Goal: Task Accomplishment & Management: Manage account settings

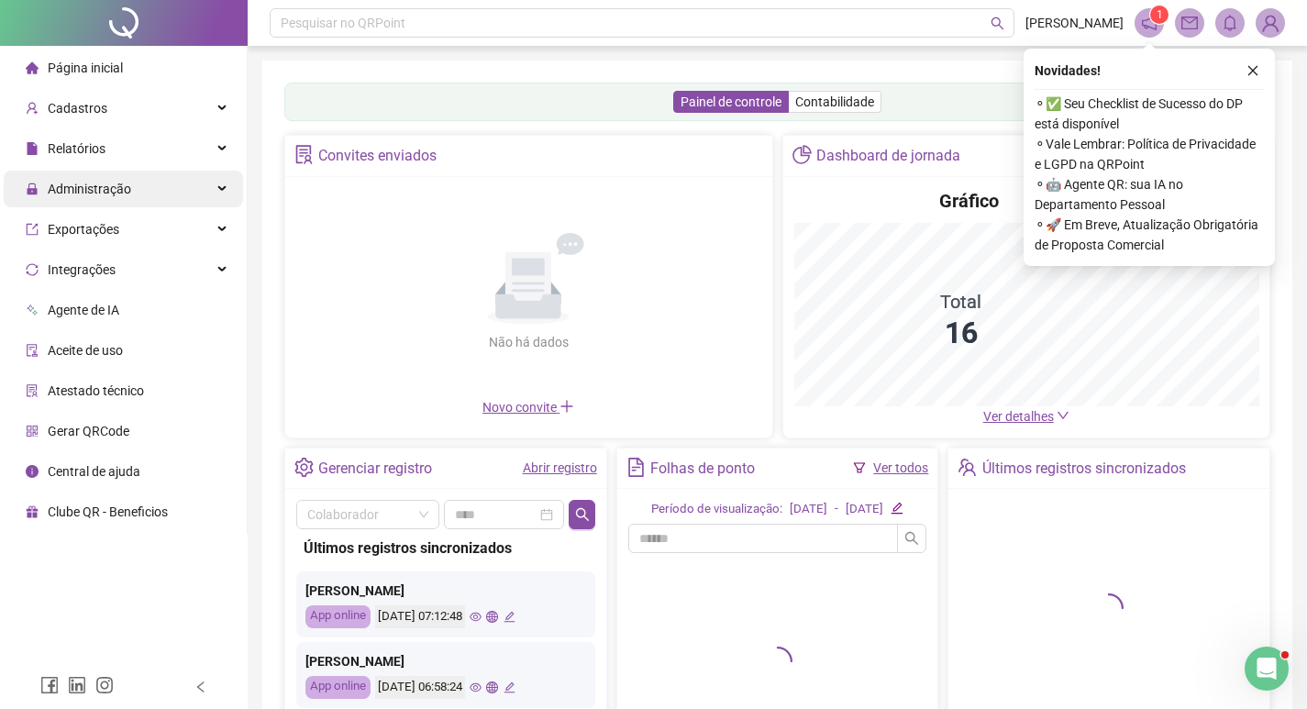
click at [97, 198] on span "Administração" at bounding box center [78, 189] width 105 height 37
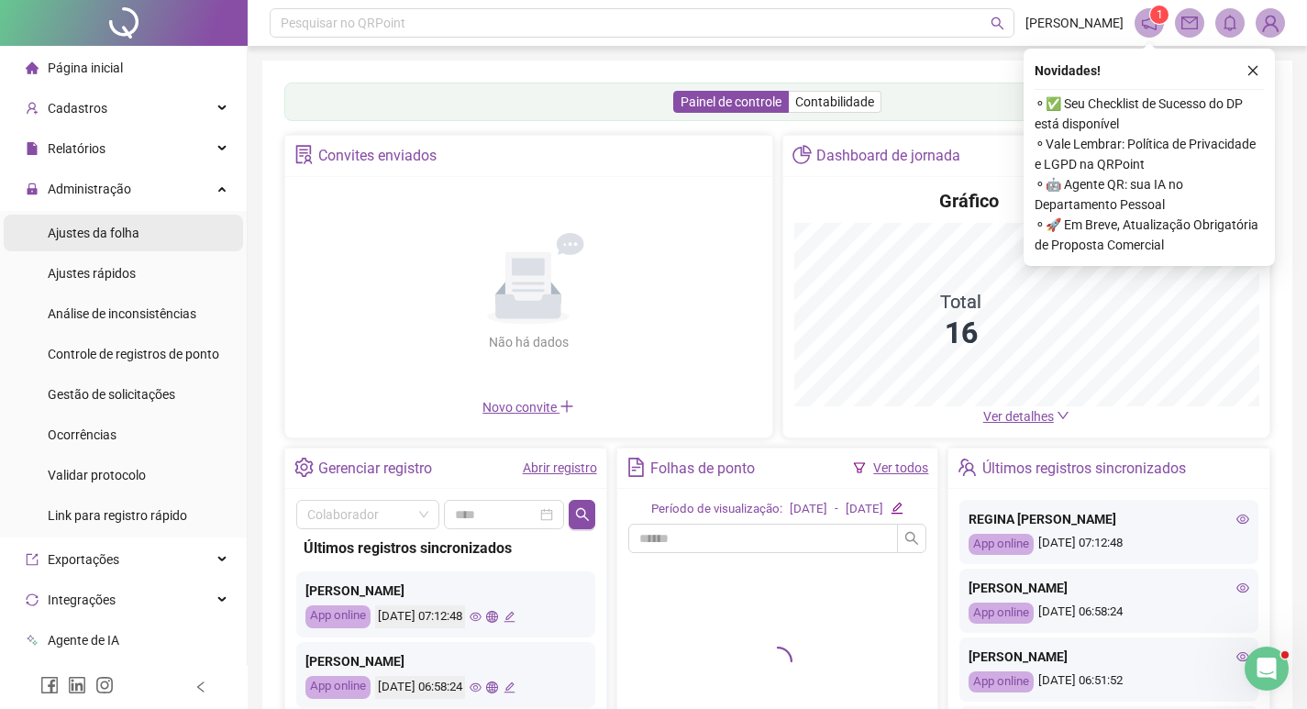
click at [99, 233] on span "Ajustes da folha" at bounding box center [94, 233] width 92 height 15
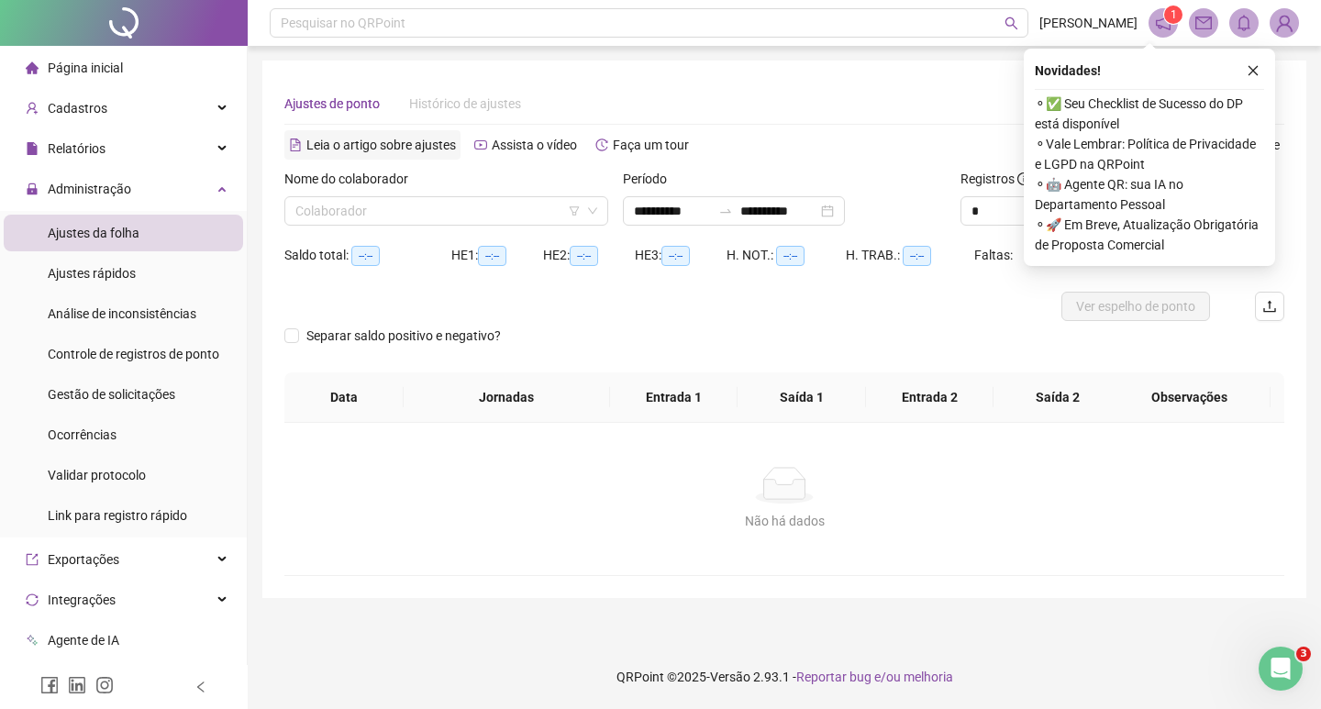
type input "**********"
click at [361, 220] on input "search" at bounding box center [437, 211] width 285 height 28
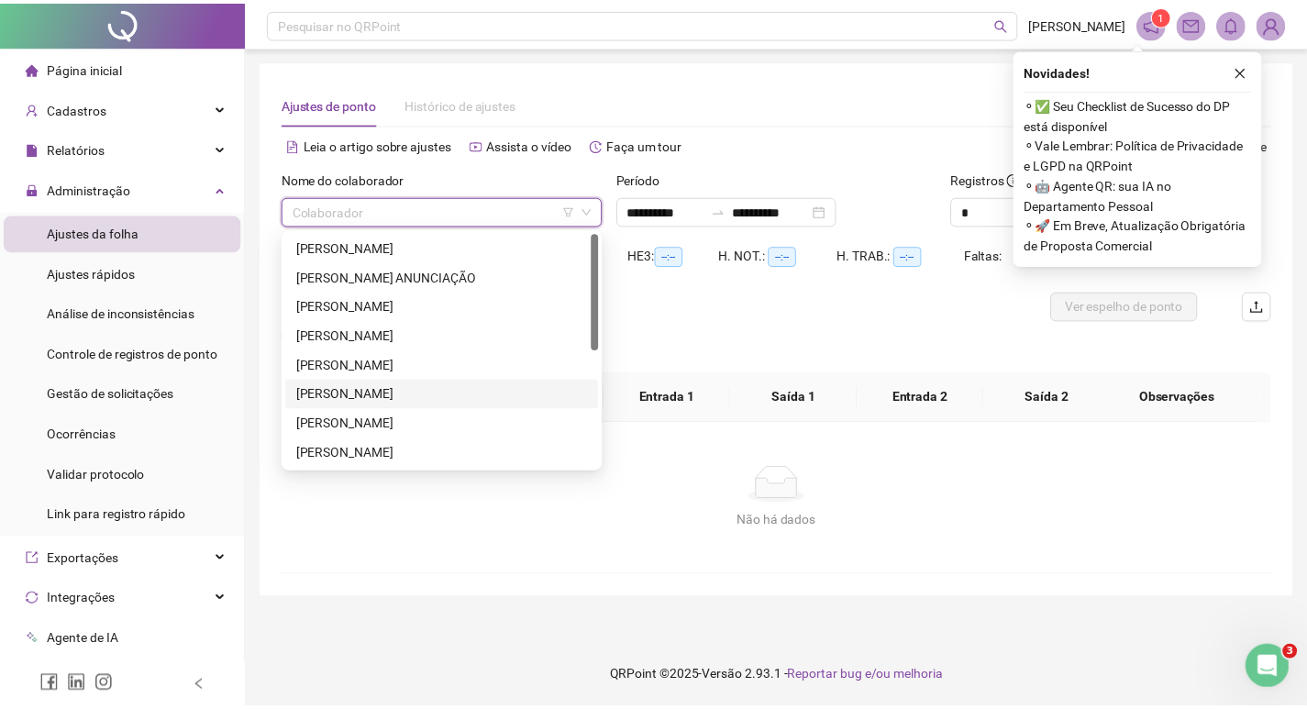
scroll to position [183, 0]
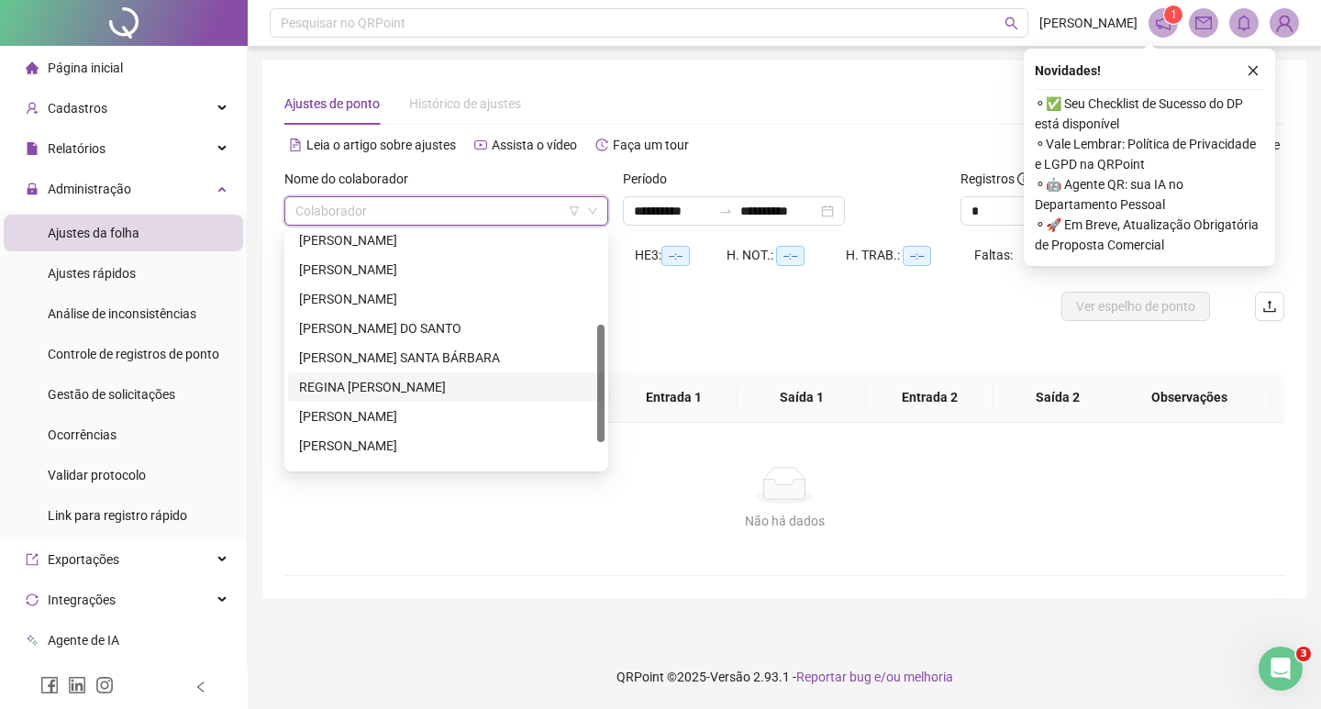
click at [422, 389] on div "REGINA [PERSON_NAME]" at bounding box center [446, 387] width 294 height 20
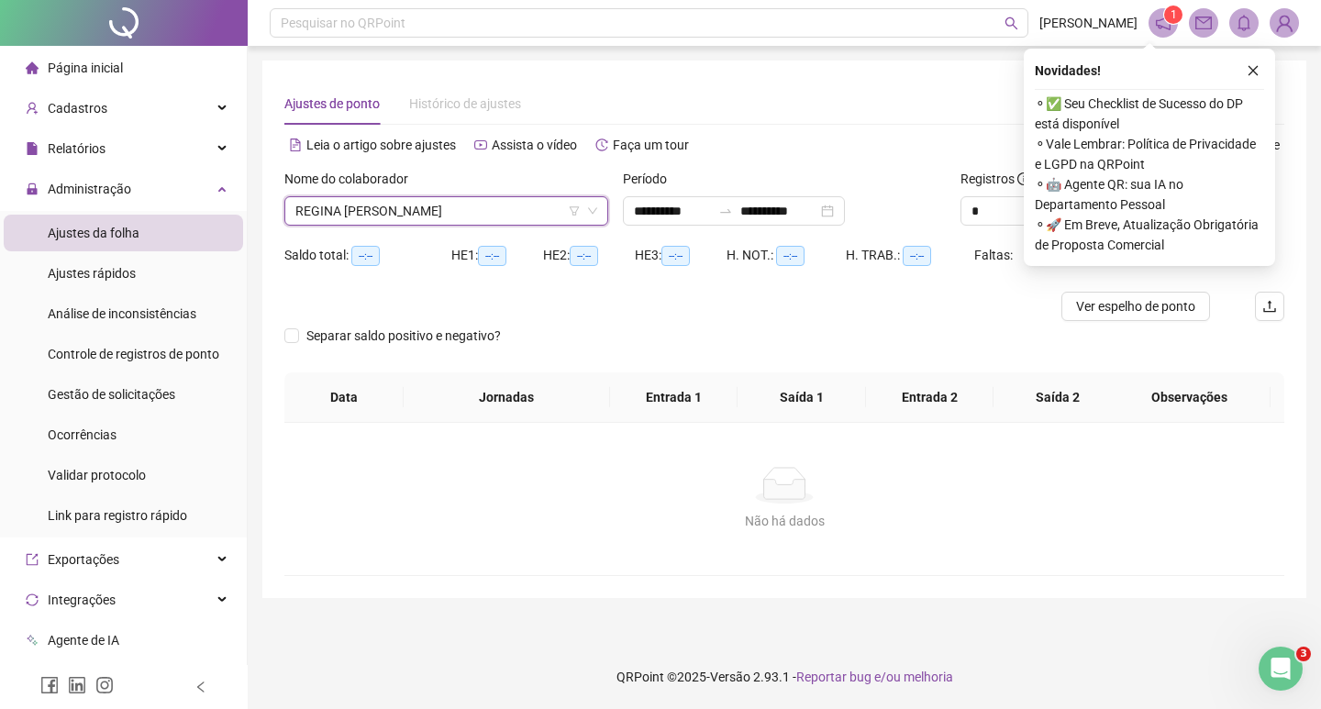
click at [1257, 72] on icon "close" at bounding box center [1253, 70] width 13 height 13
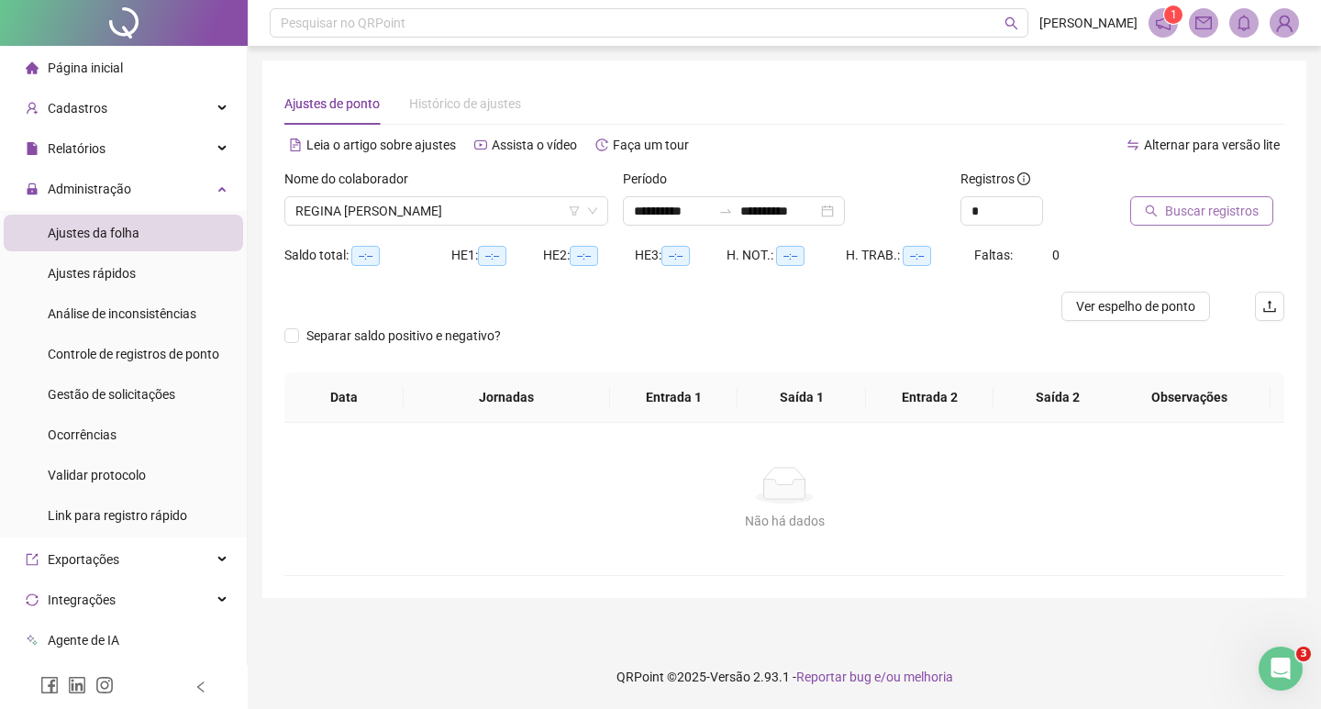
click at [1204, 213] on span "Buscar registros" at bounding box center [1212, 211] width 94 height 20
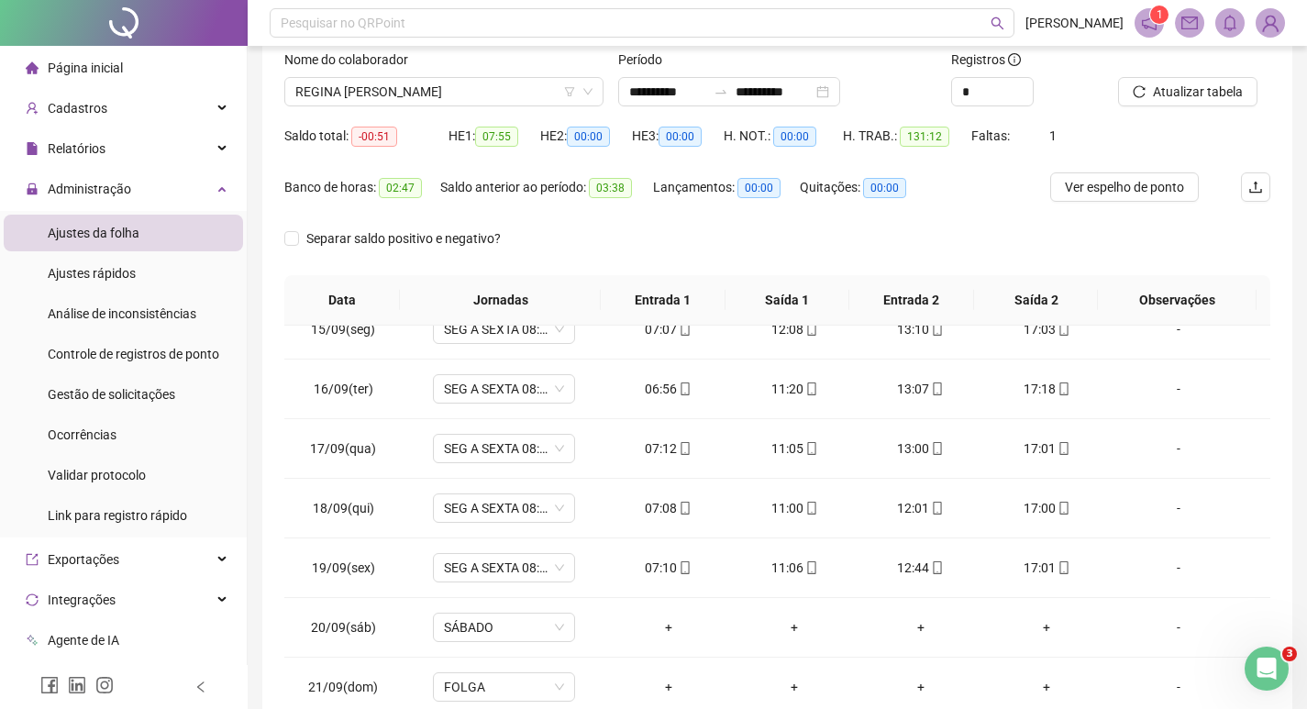
scroll to position [228, 0]
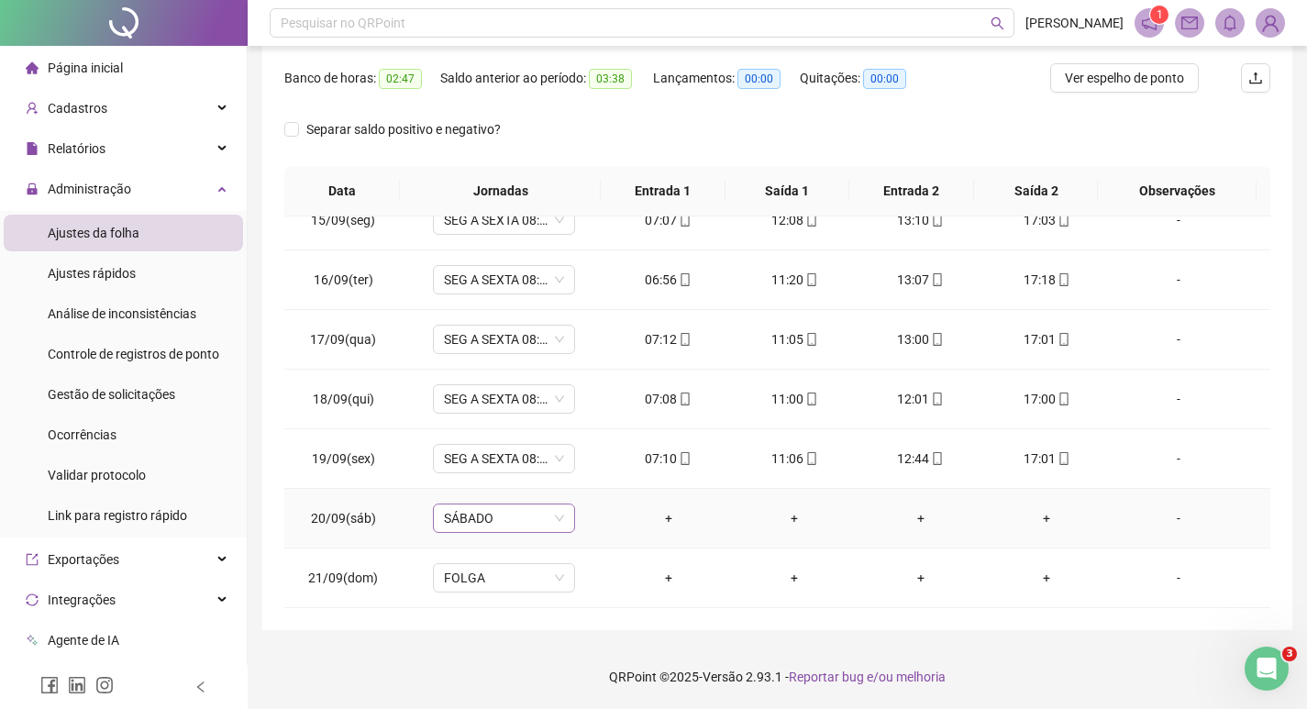
click at [495, 514] on span "SÁBADO" at bounding box center [504, 519] width 120 height 28
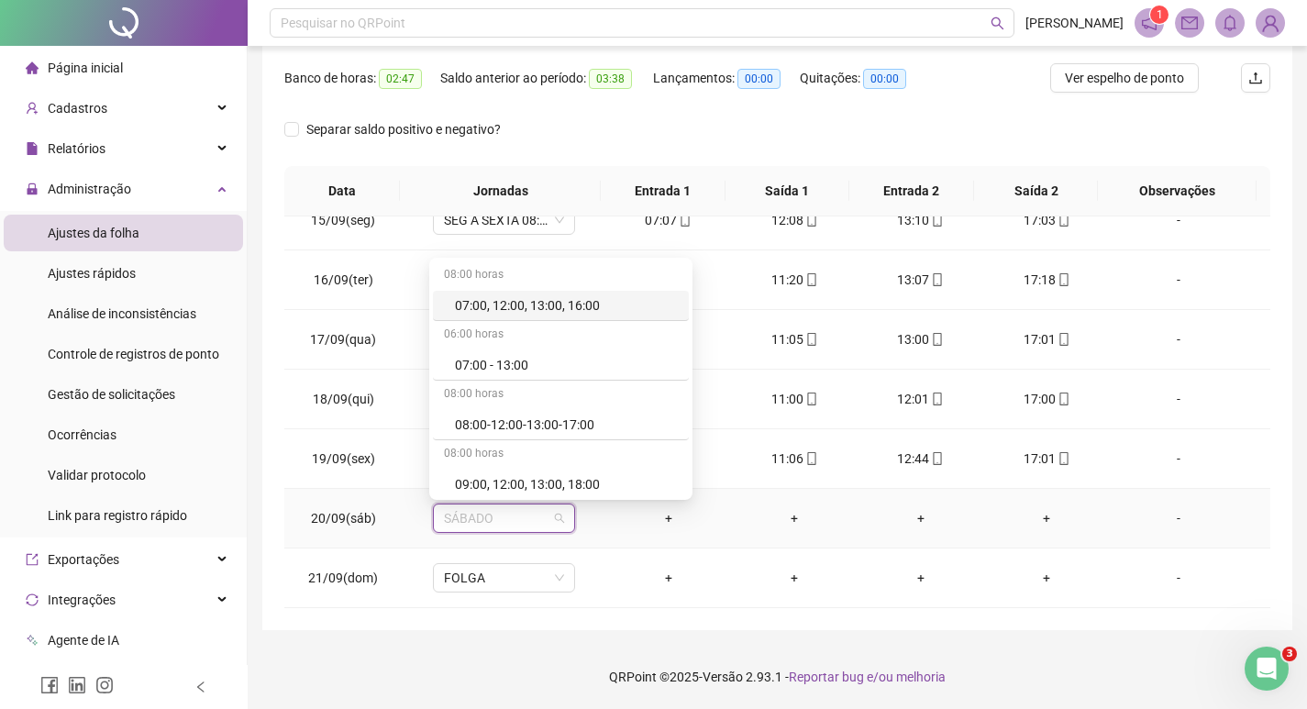
click at [1171, 517] on div "-" at bounding box center [1179, 518] width 108 height 20
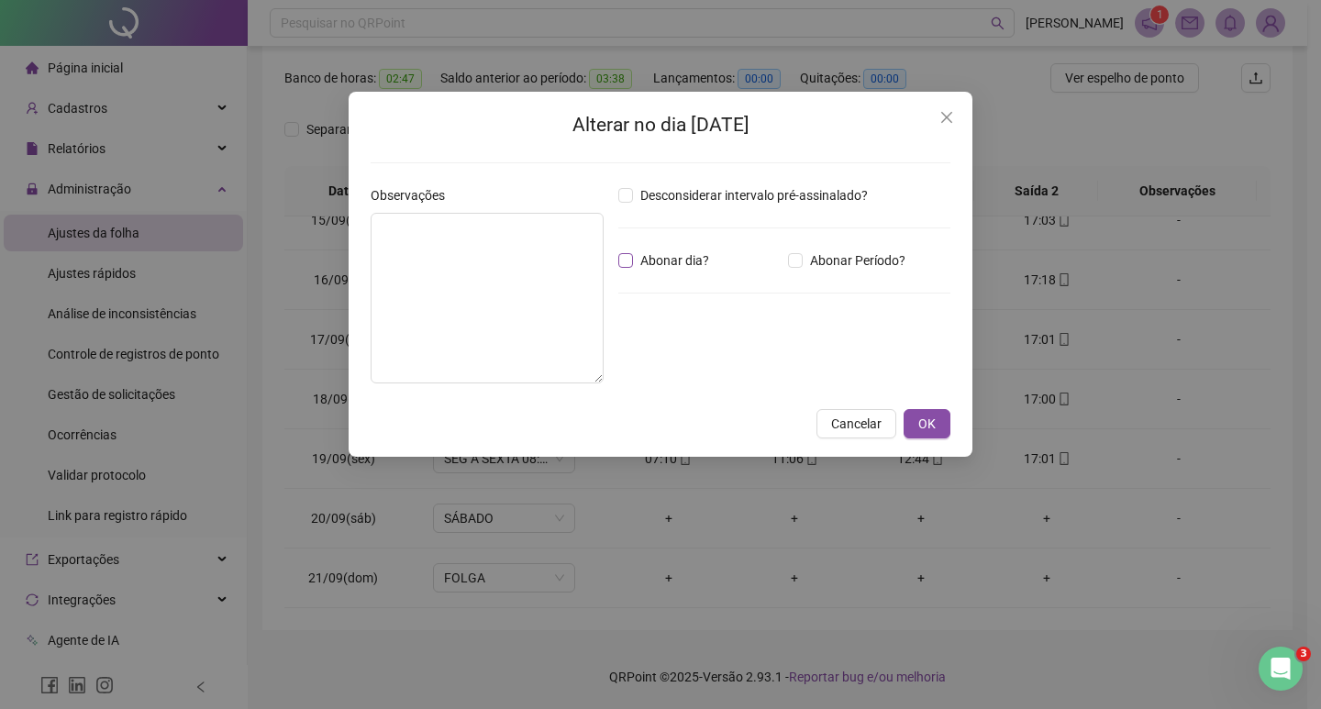
click at [670, 262] on span "Abonar dia?" at bounding box center [674, 260] width 83 height 20
click at [930, 425] on span "OK" at bounding box center [926, 424] width 17 height 20
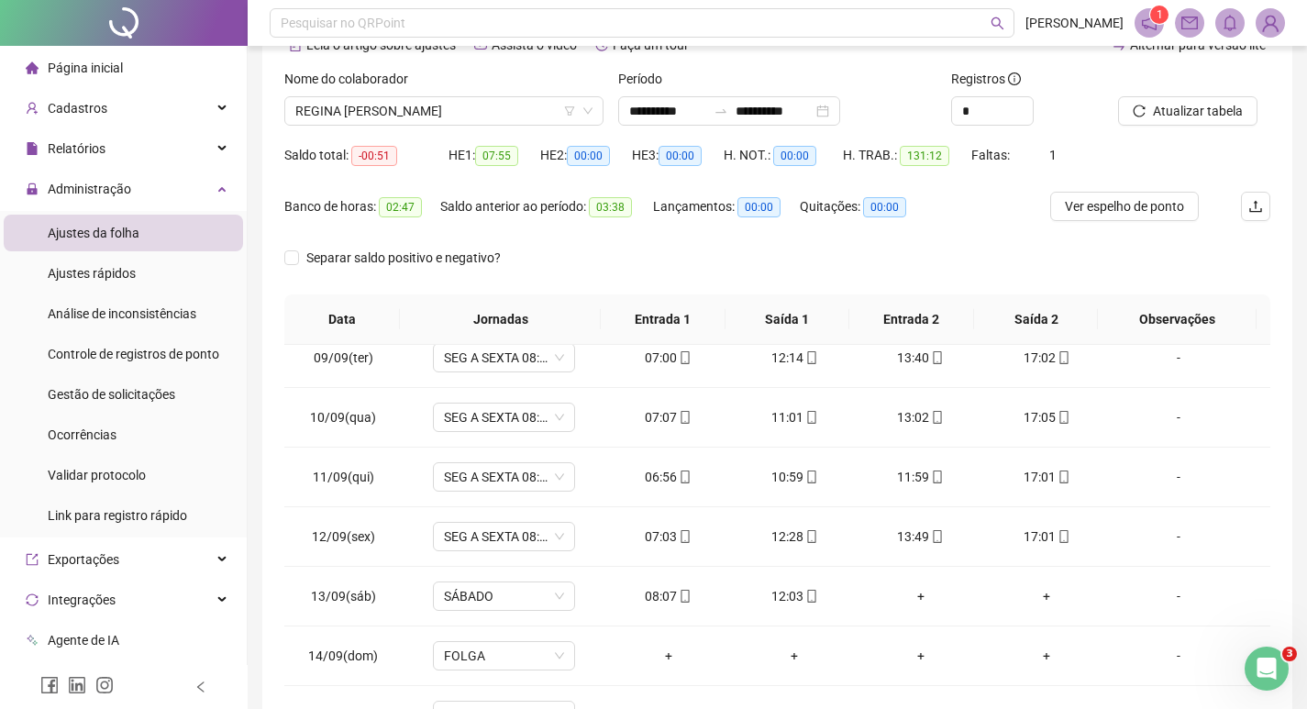
scroll to position [0, 0]
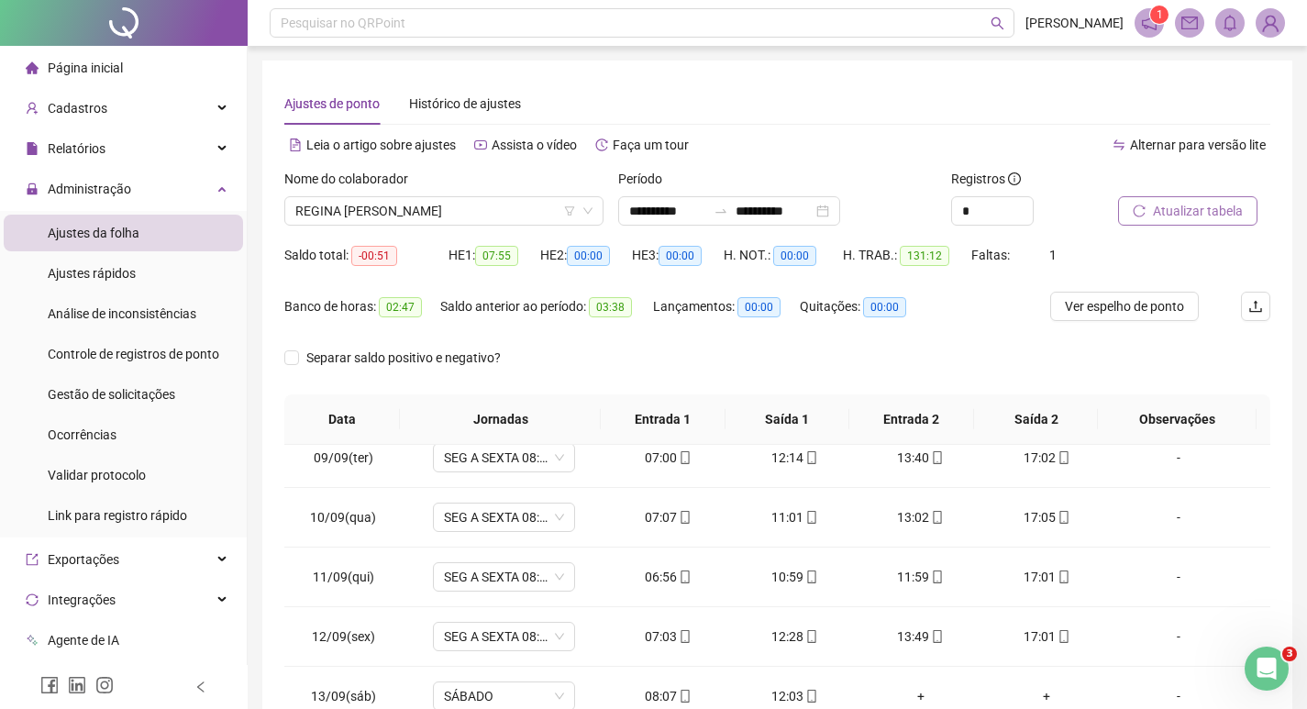
click at [1199, 209] on span "Atualizar tabela" at bounding box center [1198, 211] width 90 height 20
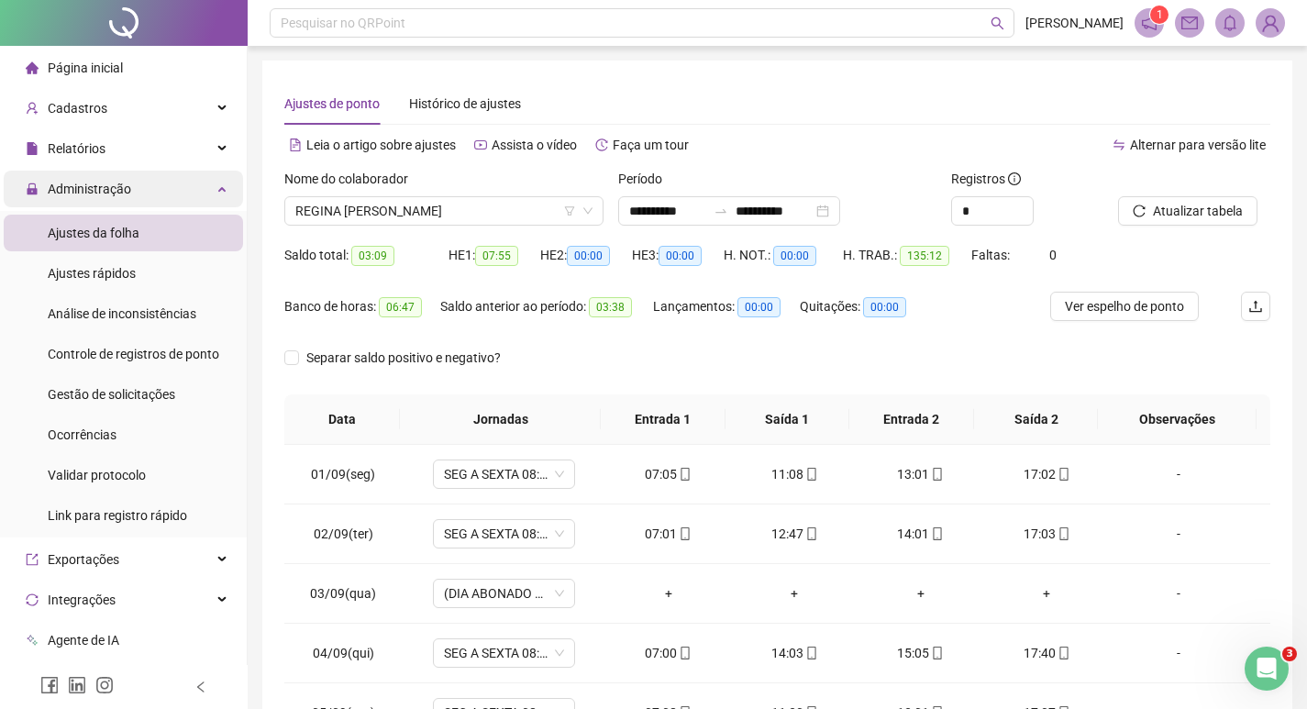
drag, startPoint x: 109, startPoint y: 230, endPoint x: 126, endPoint y: 203, distance: 32.1
click at [109, 230] on span "Ajustes da folha" at bounding box center [94, 233] width 92 height 15
click at [374, 221] on span "REGINA [PERSON_NAME]" at bounding box center [443, 211] width 297 height 28
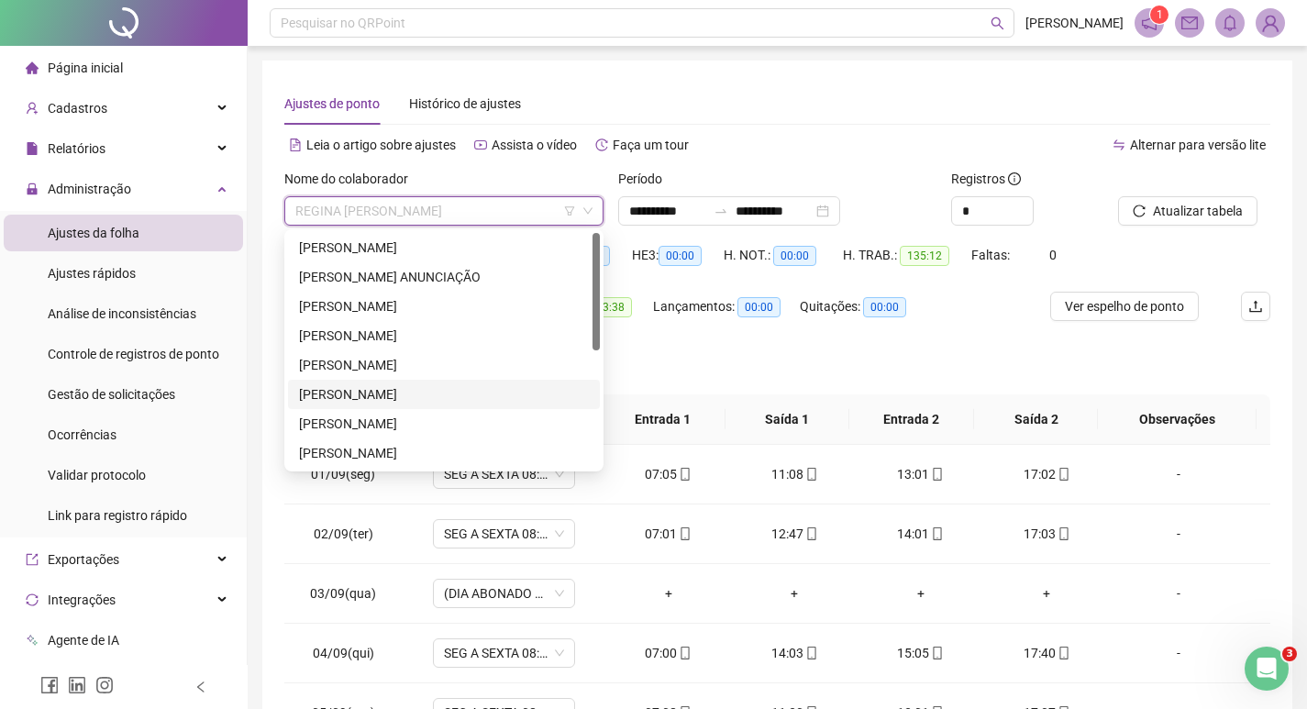
click at [359, 400] on div "[PERSON_NAME]" at bounding box center [444, 394] width 290 height 20
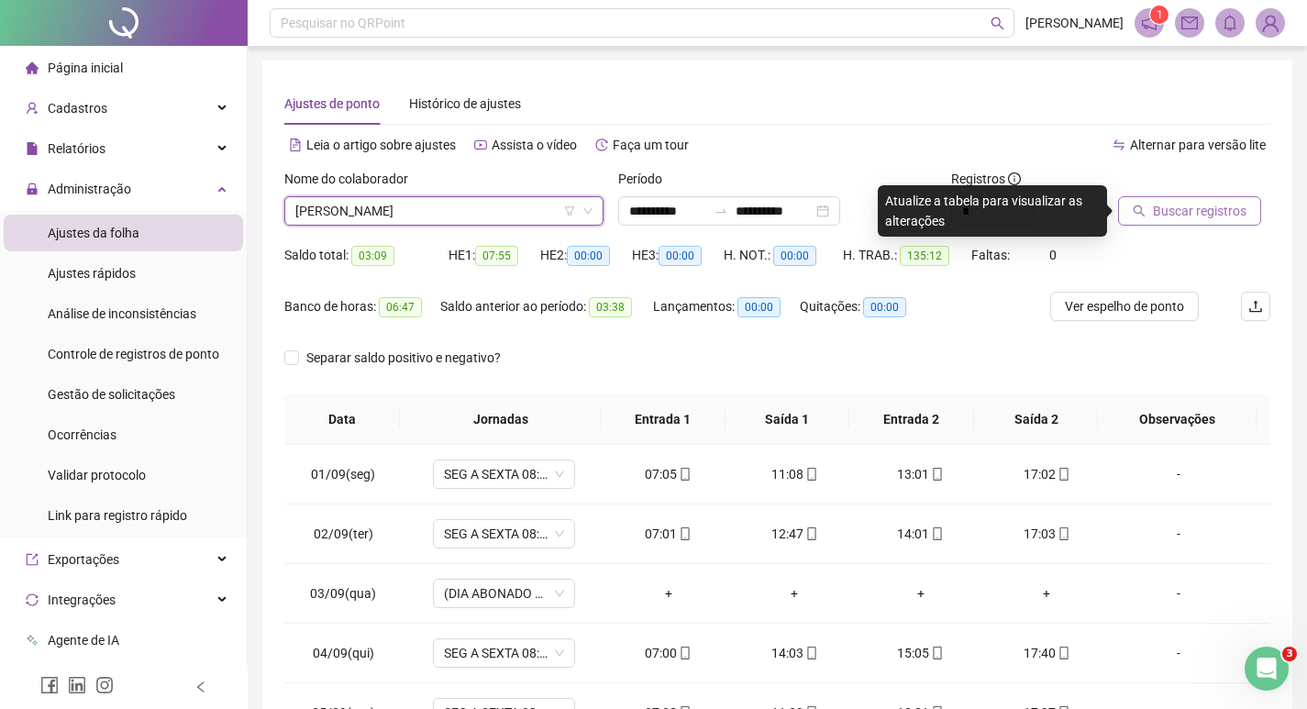
click at [1187, 211] on span "Buscar registros" at bounding box center [1200, 211] width 94 height 20
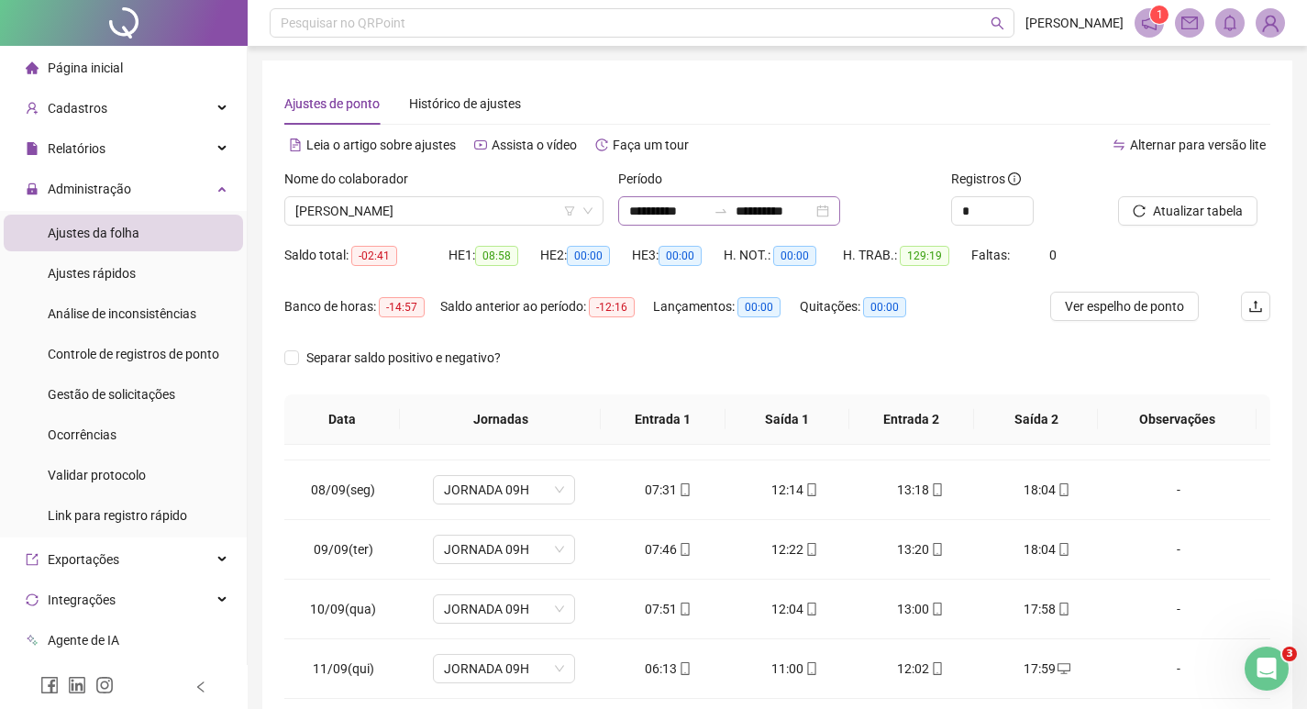
click at [760, 200] on div "**********" at bounding box center [729, 210] width 222 height 29
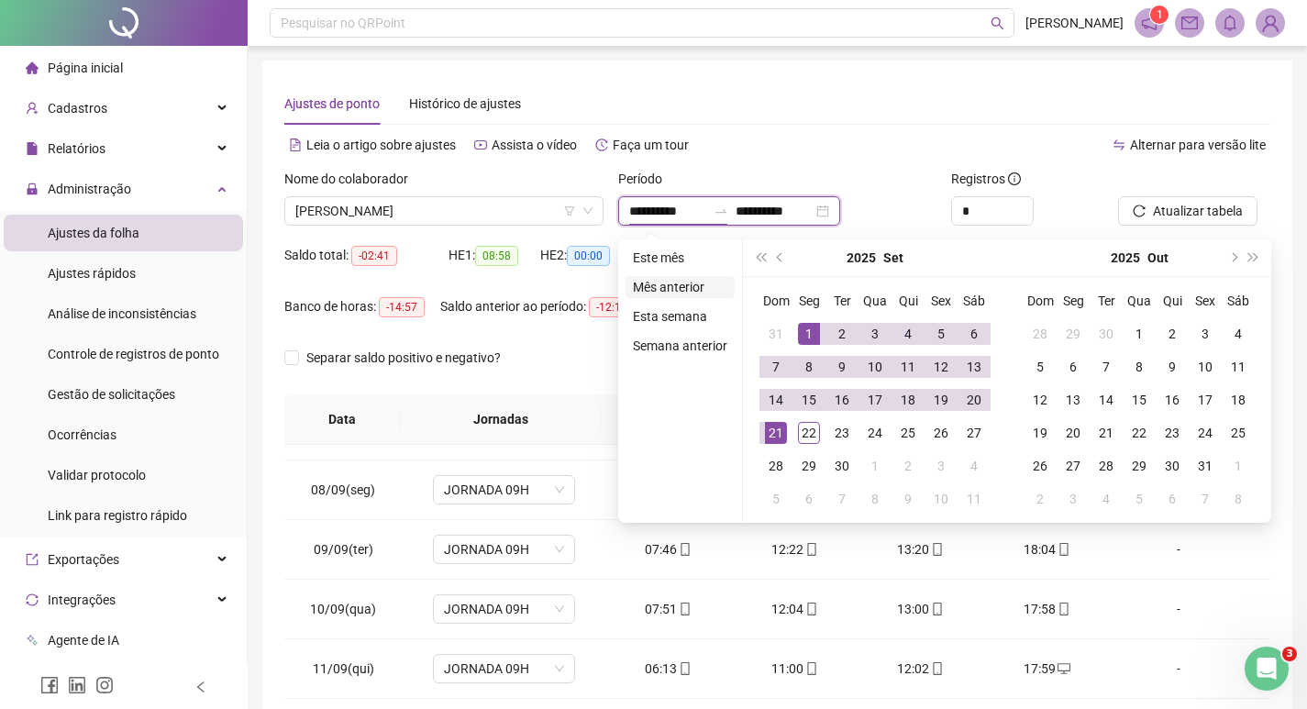
type input "**********"
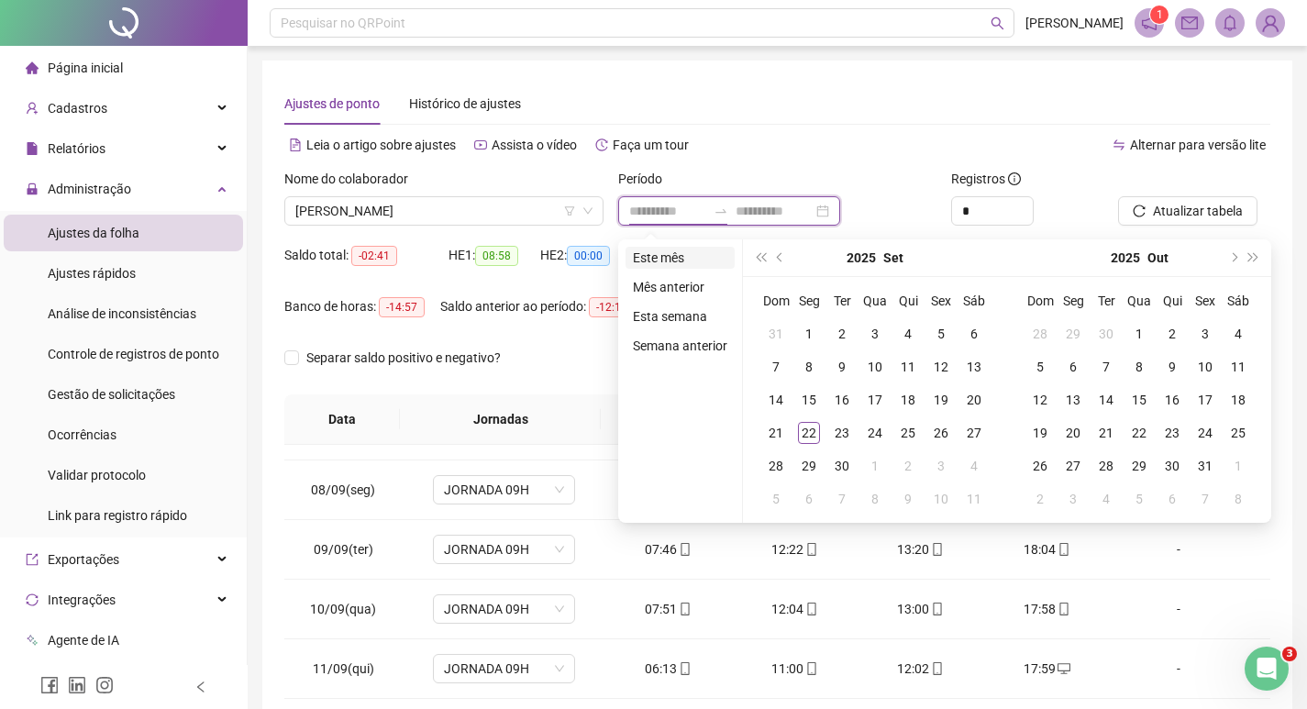
type input "**********"
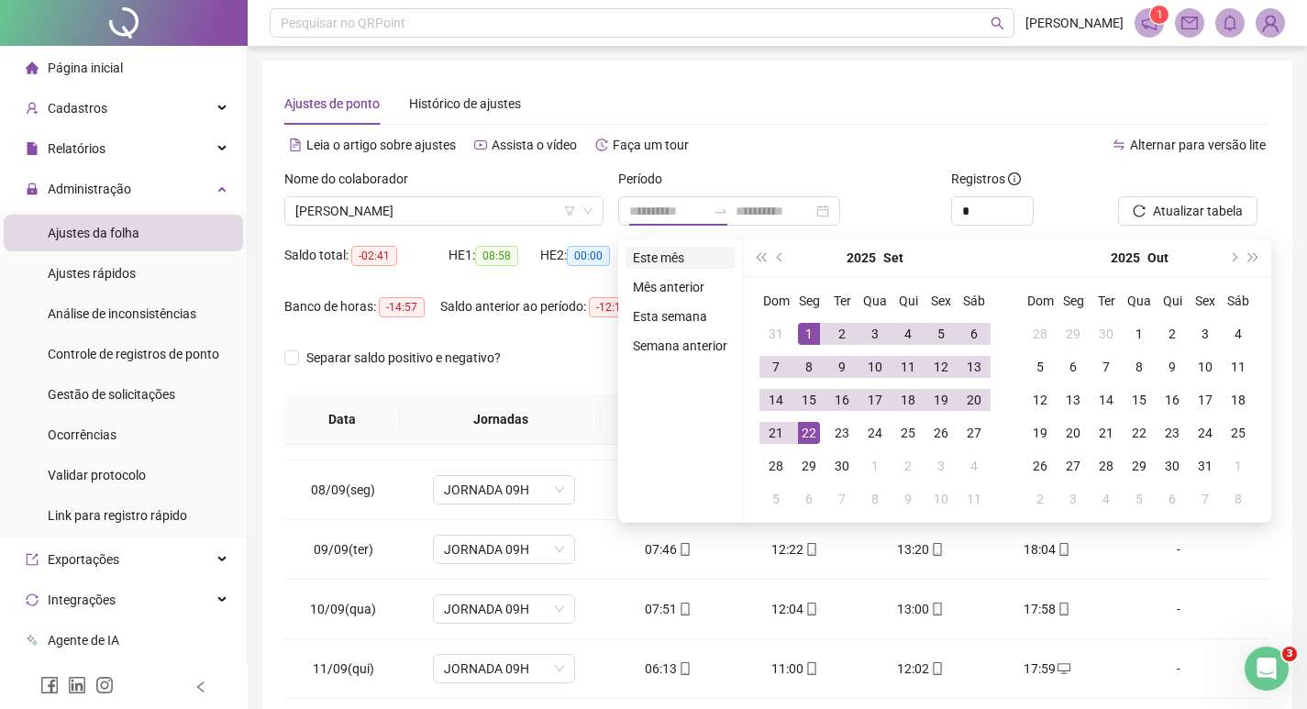
click at [670, 253] on li "Este mês" at bounding box center [680, 258] width 109 height 22
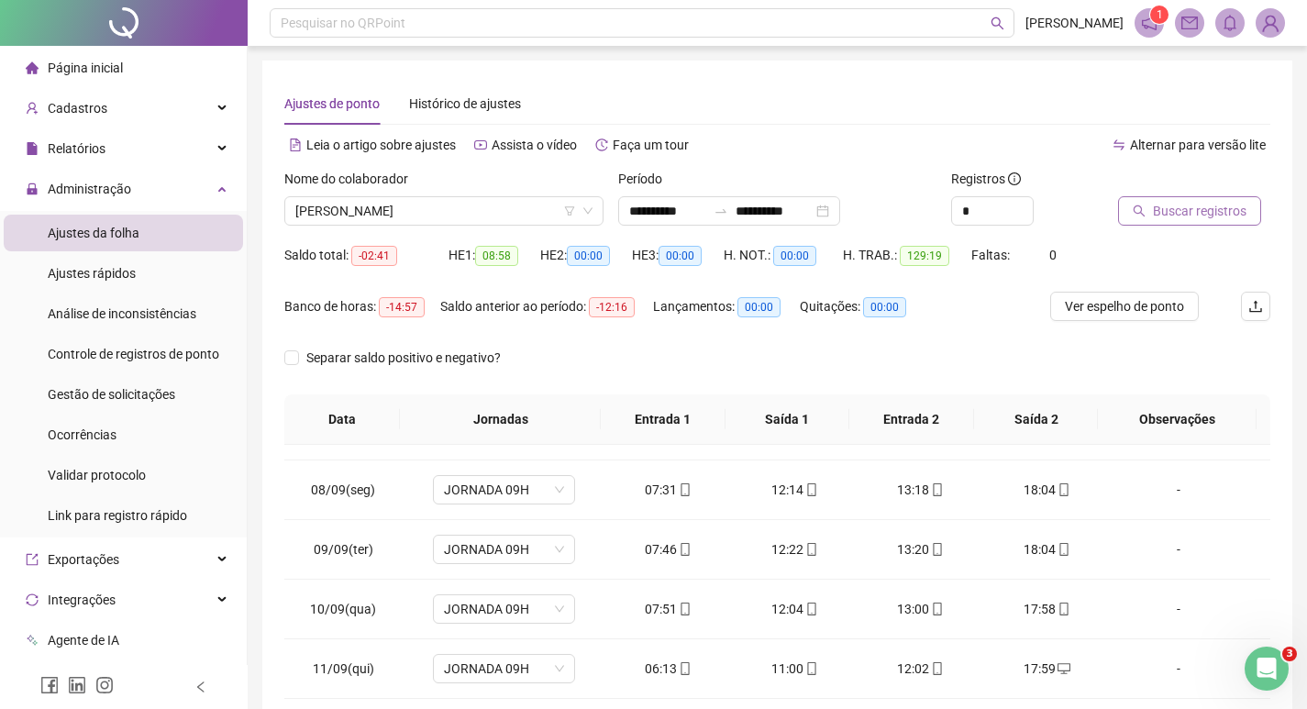
click at [1186, 215] on span "Buscar registros" at bounding box center [1200, 211] width 94 height 20
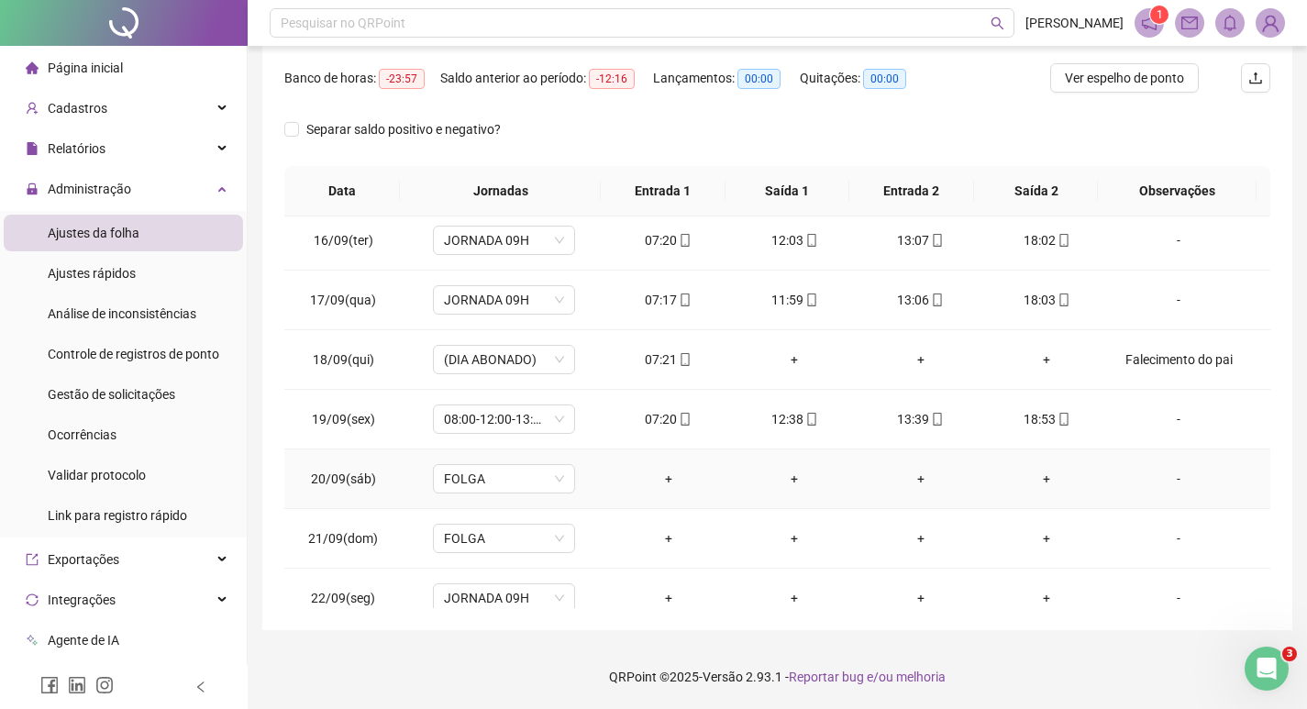
scroll to position [920, 0]
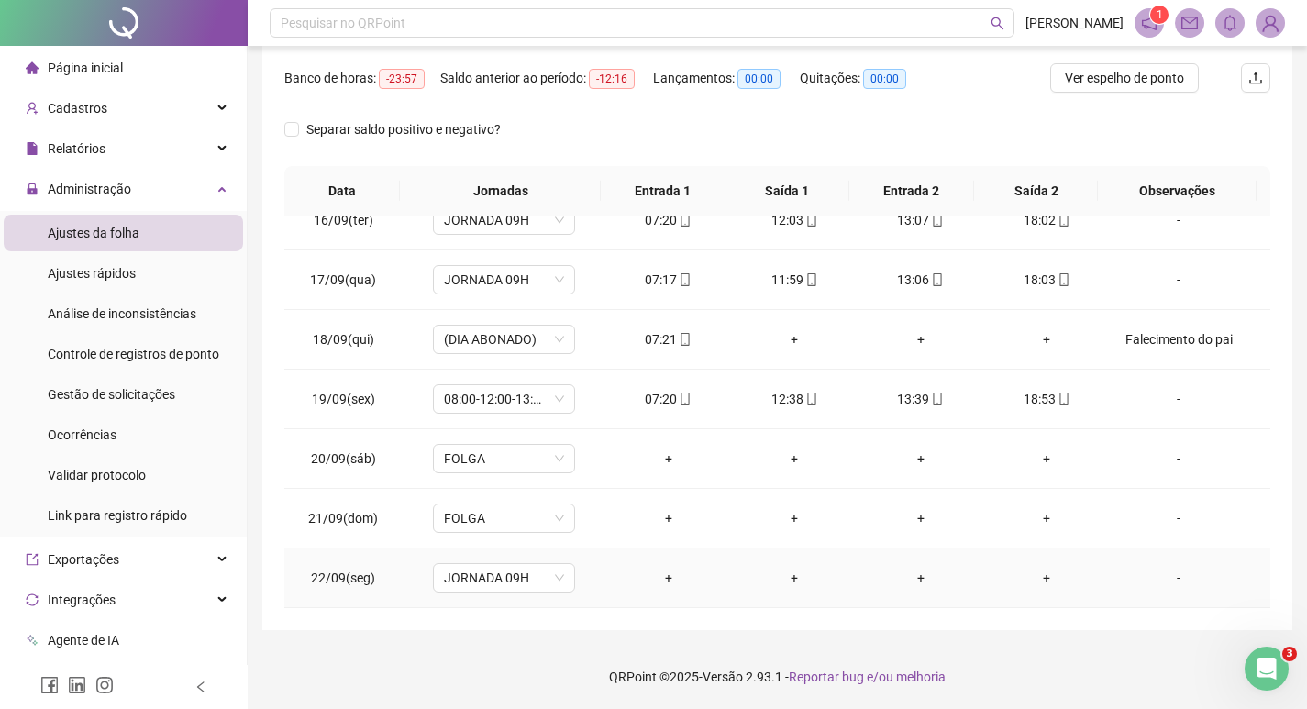
click at [1165, 579] on div "-" at bounding box center [1179, 578] width 108 height 20
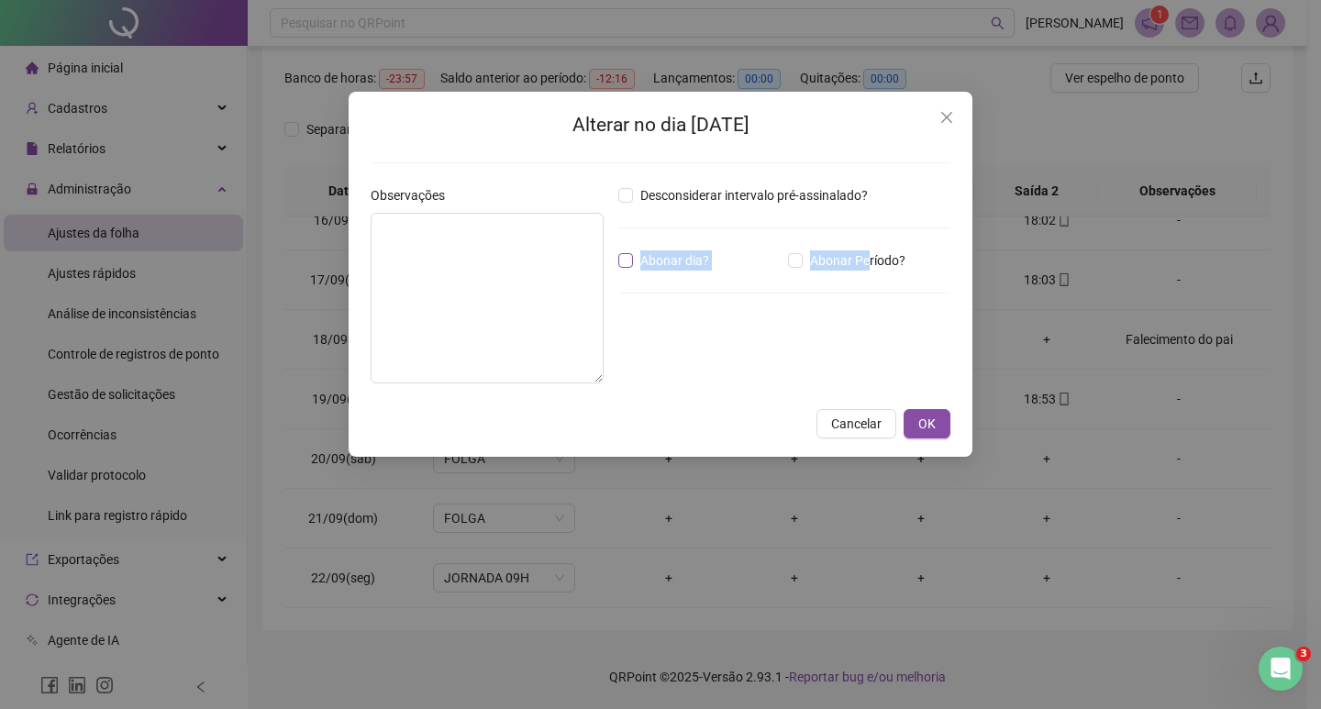
drag, startPoint x: 866, startPoint y: 263, endPoint x: 644, endPoint y: 263, distance: 222.0
click at [644, 263] on div "Abonar dia? Abonar Período?" at bounding box center [784, 260] width 339 height 20
click at [658, 261] on span "Abonar dia?" at bounding box center [674, 260] width 83 height 20
click at [426, 261] on textarea at bounding box center [487, 298] width 233 height 171
click at [921, 420] on span "OK" at bounding box center [926, 424] width 17 height 20
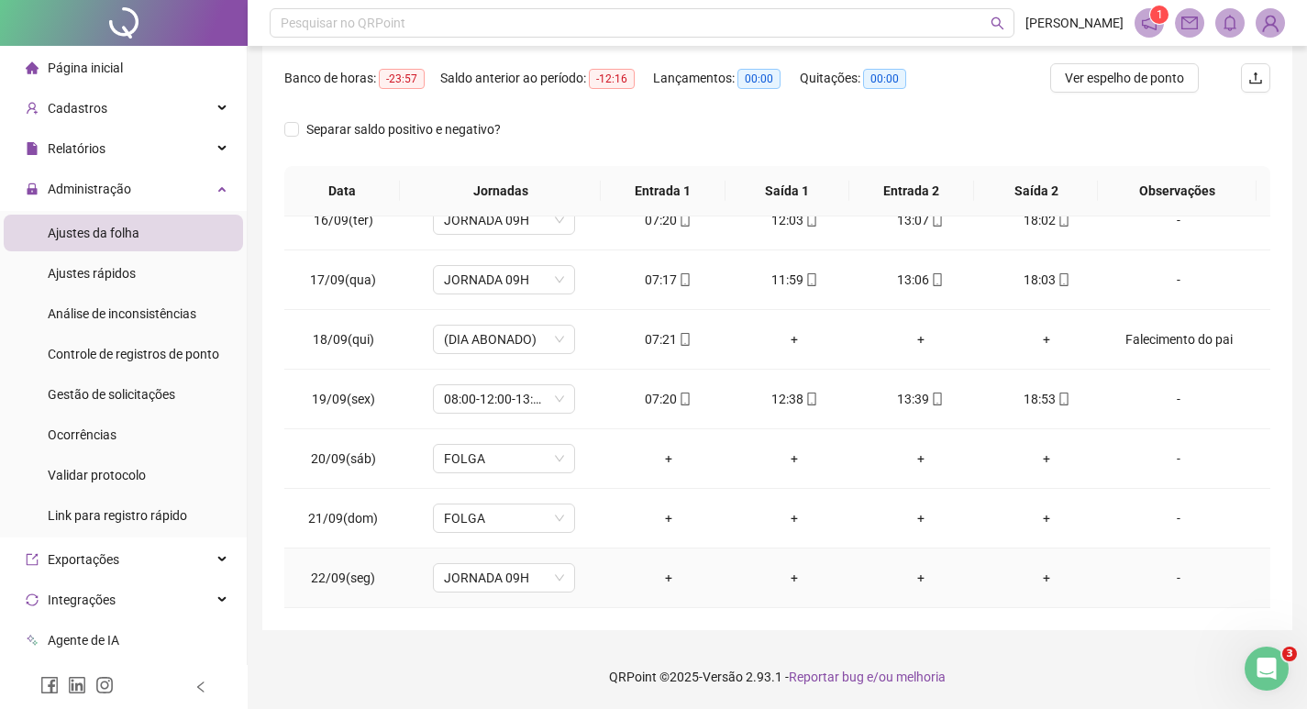
click at [1164, 580] on div "-" at bounding box center [1179, 578] width 108 height 20
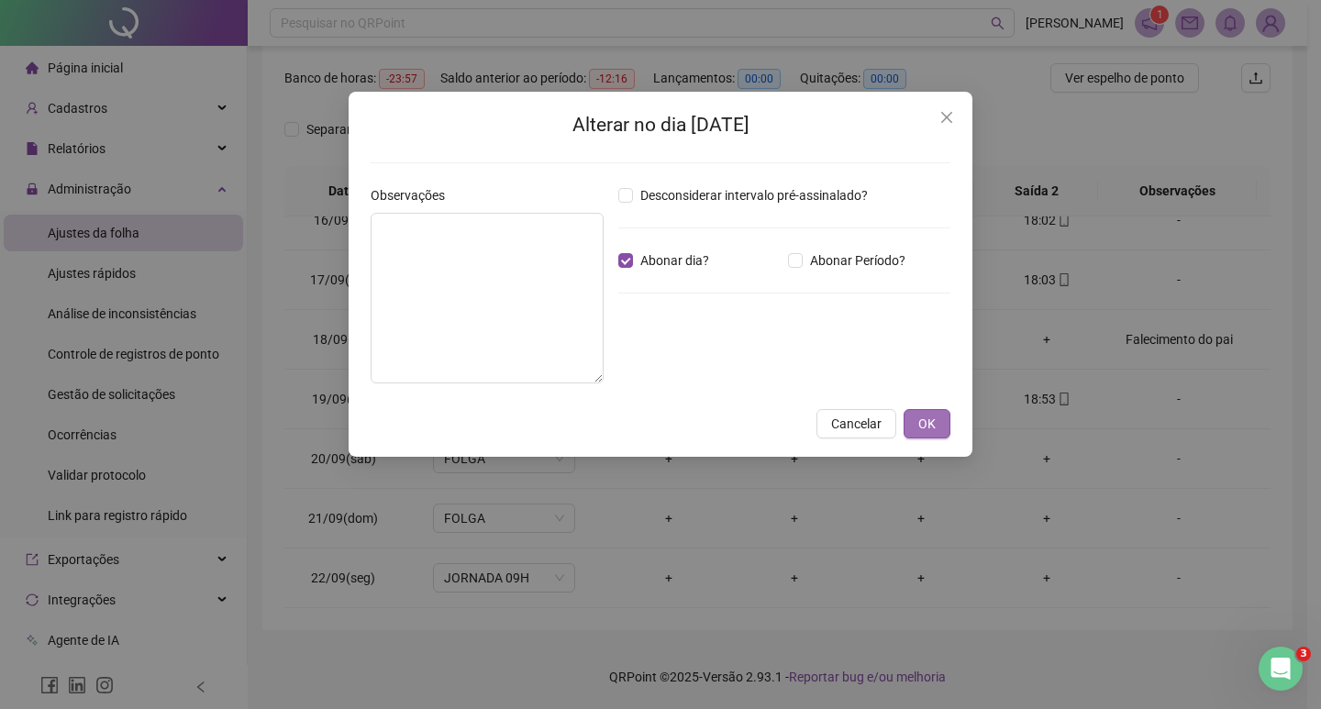
click at [927, 428] on span "OK" at bounding box center [926, 424] width 17 height 20
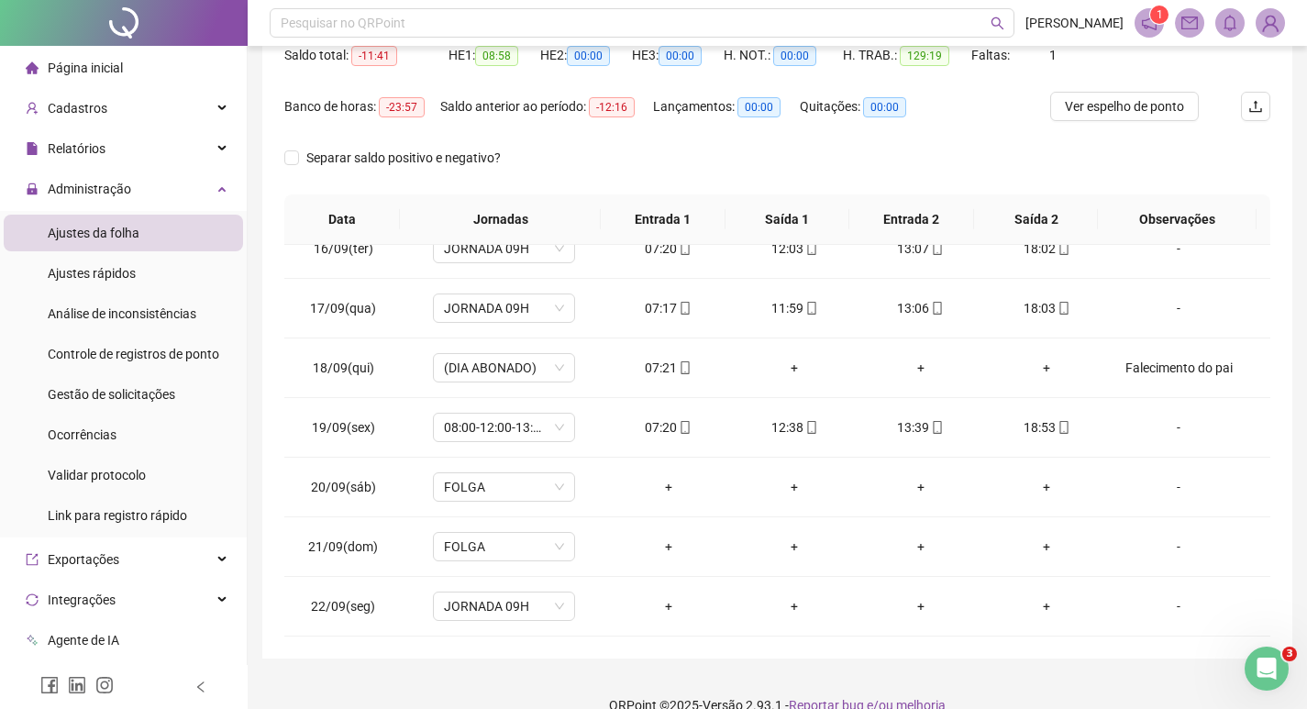
scroll to position [0, 0]
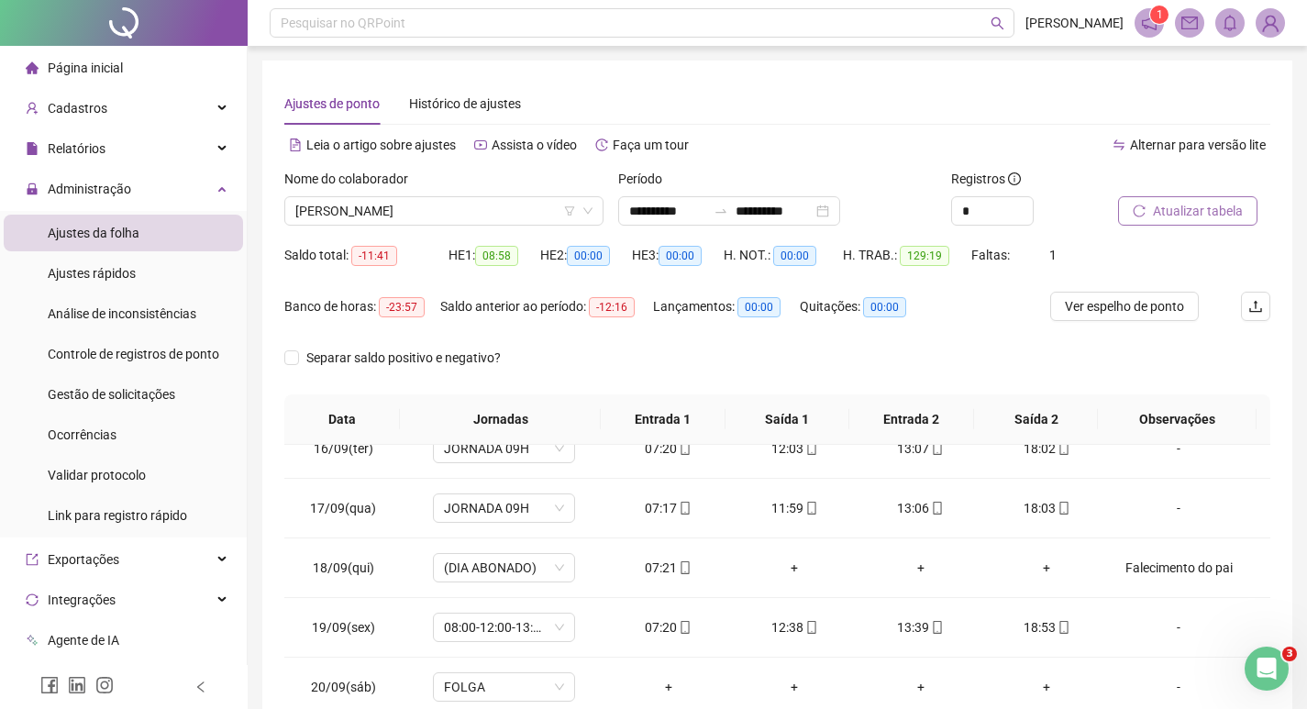
click at [1177, 221] on button "Atualizar tabela" at bounding box center [1187, 210] width 139 height 29
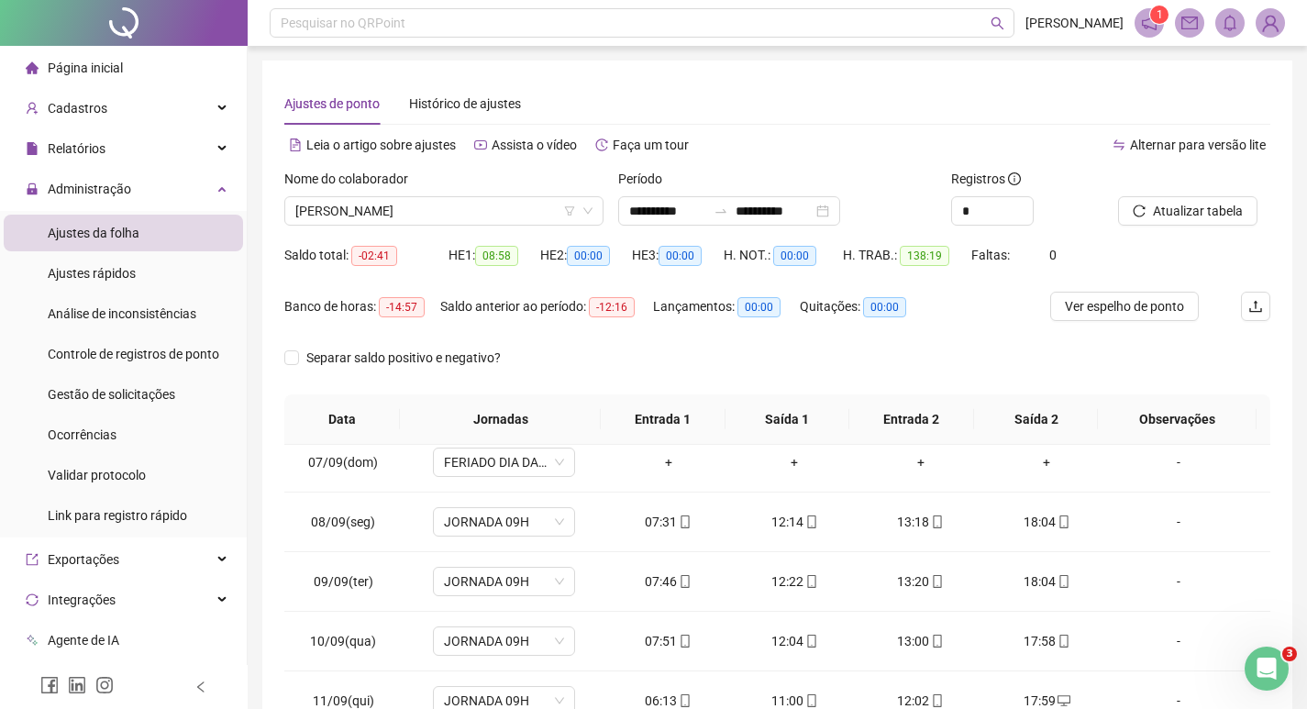
click at [1264, 25] on img at bounding box center [1271, 23] width 28 height 28
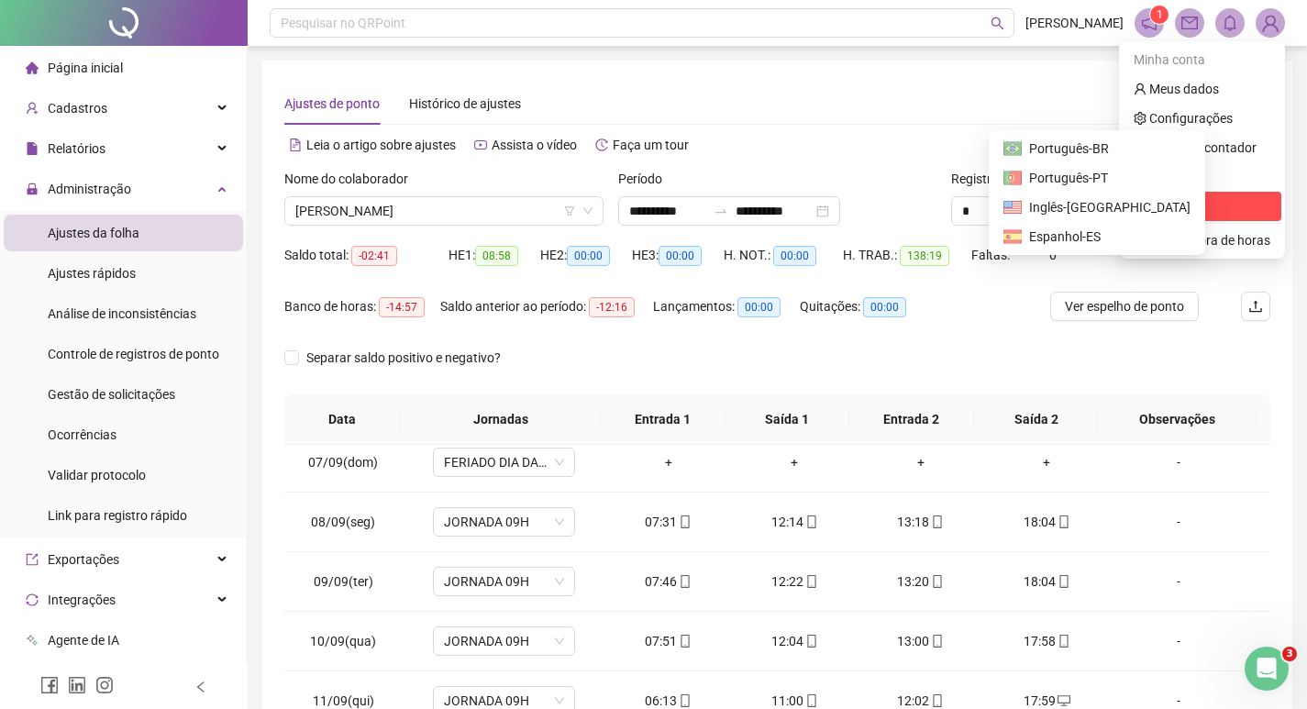
click at [1178, 198] on span "Sair" at bounding box center [1202, 206] width 137 height 20
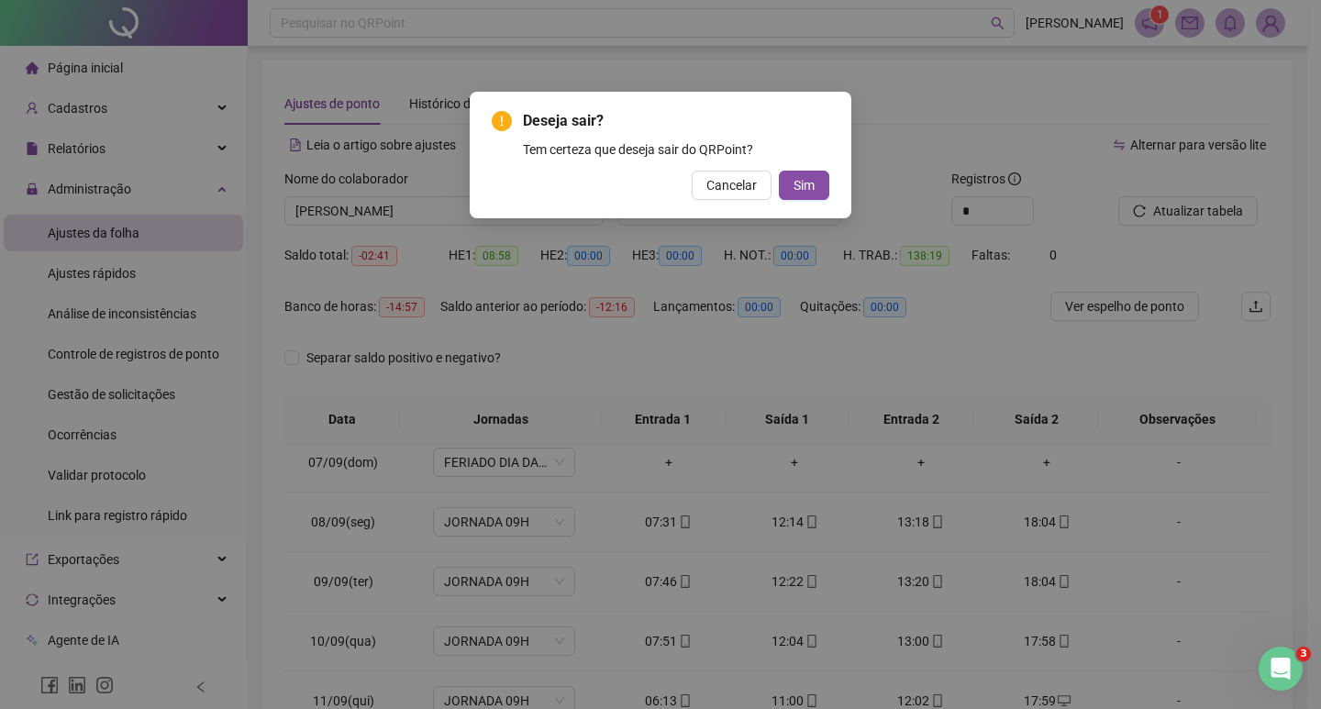
click at [777, 174] on div "Cancelar Sim" at bounding box center [661, 185] width 338 height 29
click at [794, 175] on span "Sim" at bounding box center [804, 185] width 21 height 20
